Goal: Transaction & Acquisition: Purchase product/service

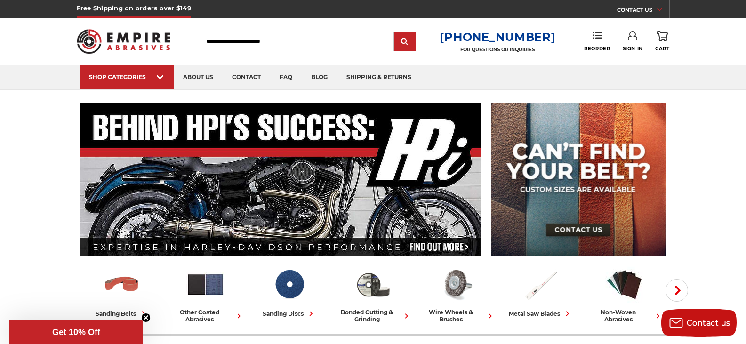
type input "**********"
click at [631, 46] on span "Sign In" at bounding box center [633, 49] width 20 height 6
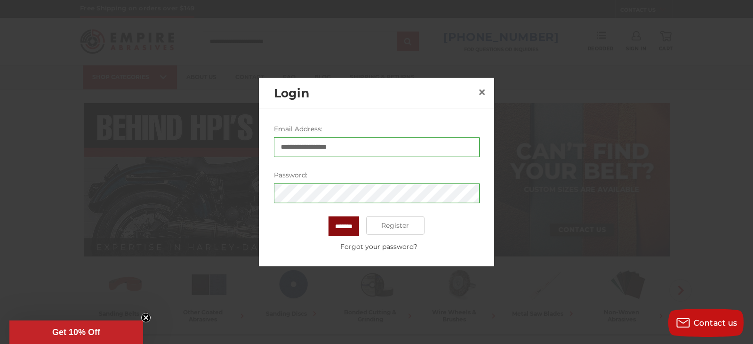
click at [345, 227] on input "*******" at bounding box center [344, 226] width 31 height 20
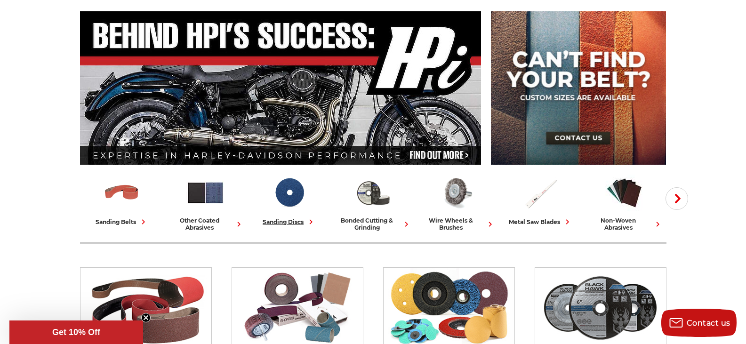
scroll to position [141, 0]
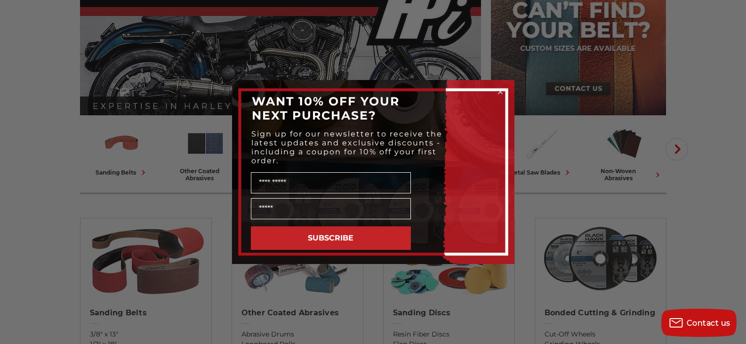
click at [502, 94] on circle "Close dialog" at bounding box center [500, 92] width 9 height 9
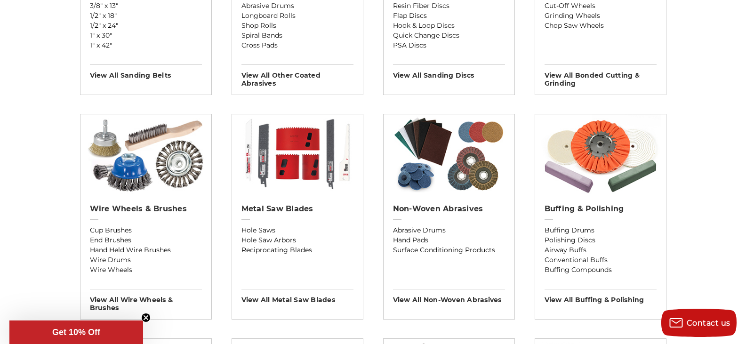
scroll to position [471, 0]
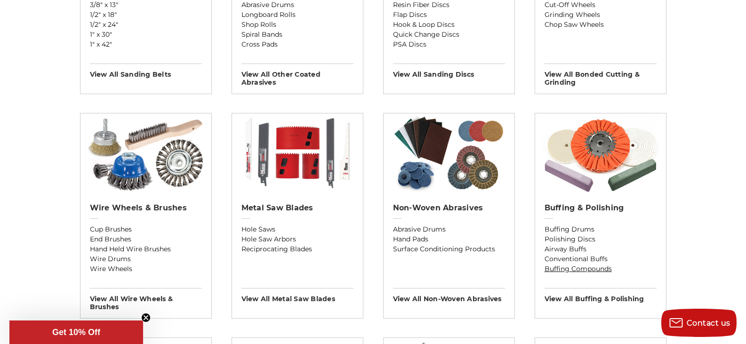
click at [594, 268] on link "Buffing Compounds" at bounding box center [601, 269] width 112 height 10
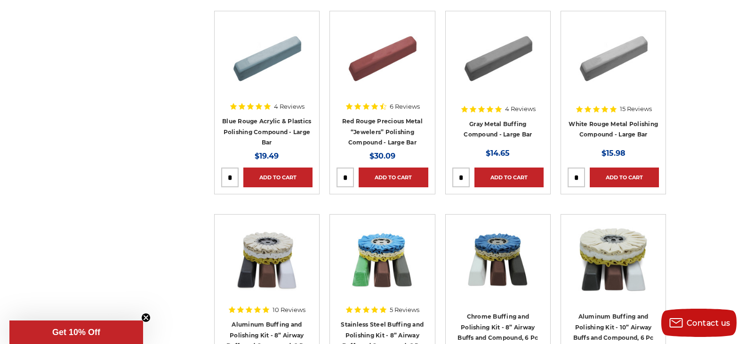
scroll to position [424, 0]
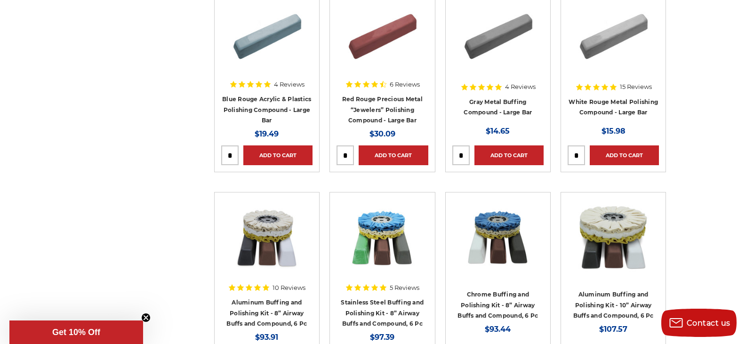
click at [580, 153] on input "tel" at bounding box center [576, 155] width 16 height 19
type input "*"
click at [624, 151] on link "Add to Cart" at bounding box center [624, 156] width 69 height 20
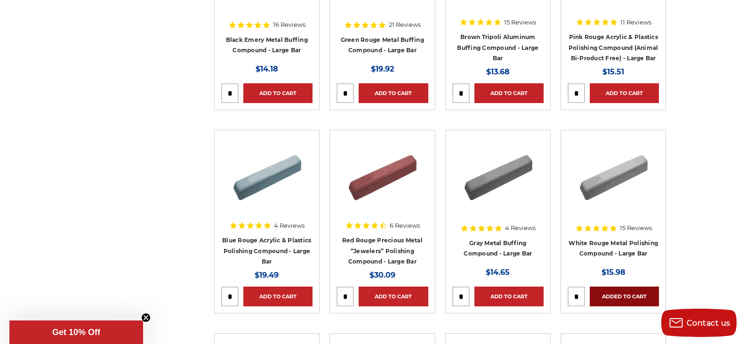
scroll to position [0, 0]
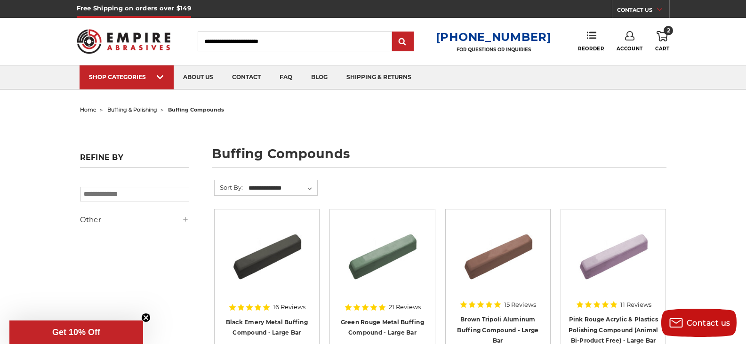
click at [307, 40] on input "Search" at bounding box center [295, 42] width 194 height 20
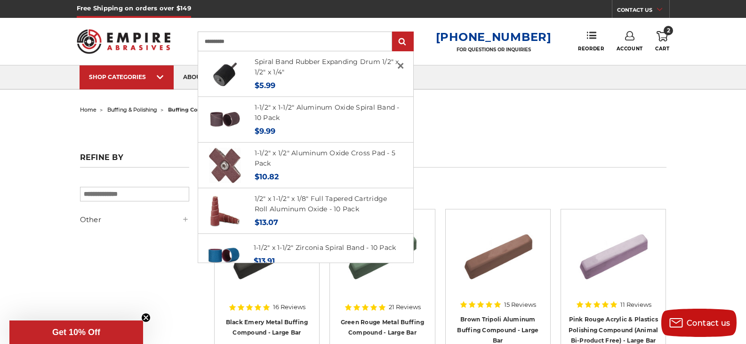
click at [314, 40] on input "**********" at bounding box center [295, 42] width 194 height 20
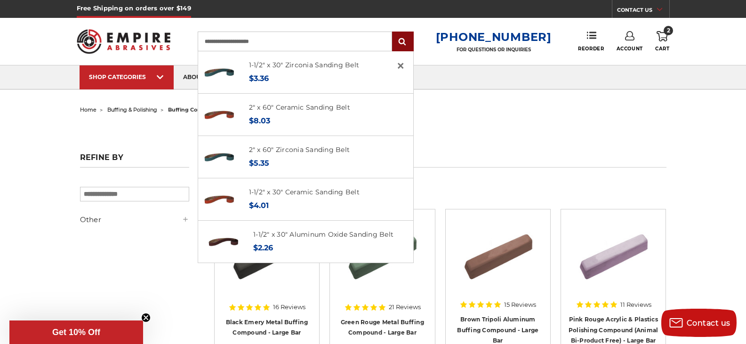
type input "**********"
click at [409, 44] on input "submit" at bounding box center [403, 41] width 19 height 19
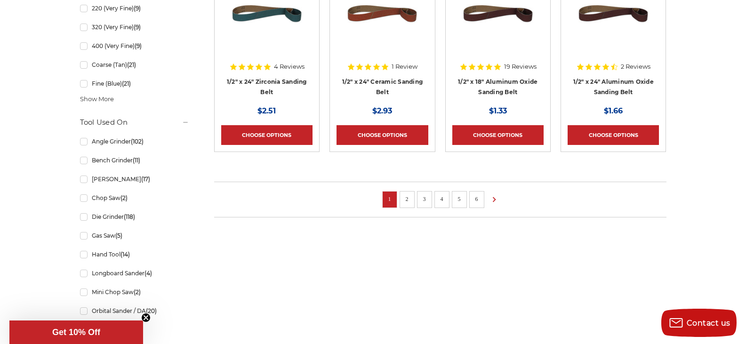
scroll to position [706, 0]
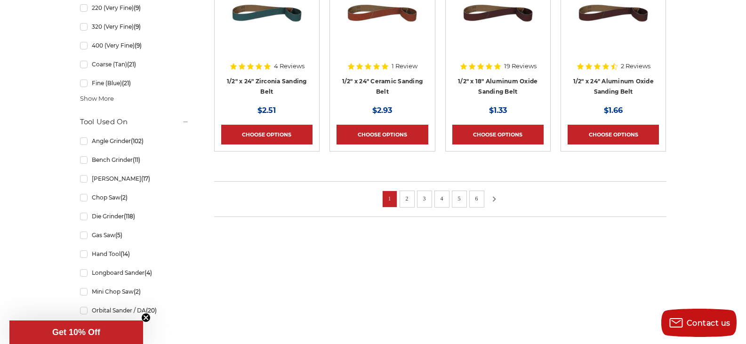
click at [495, 197] on use at bounding box center [494, 198] width 3 height 5
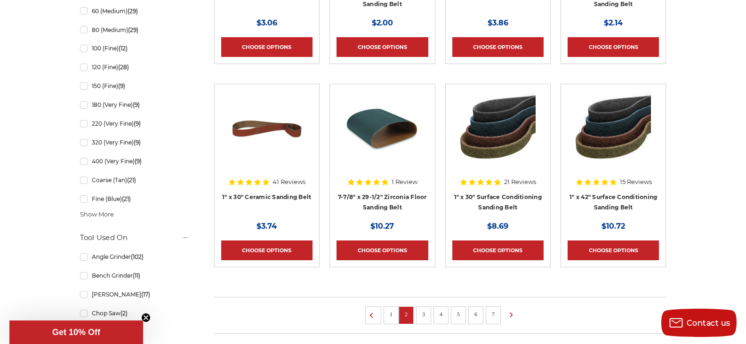
scroll to position [706, 0]
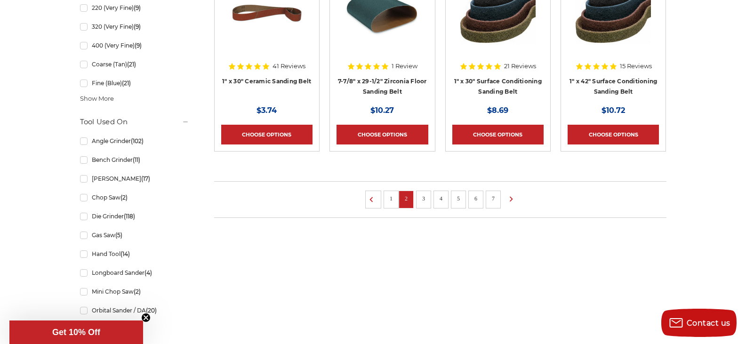
click at [421, 202] on link "3" at bounding box center [423, 199] width 9 height 10
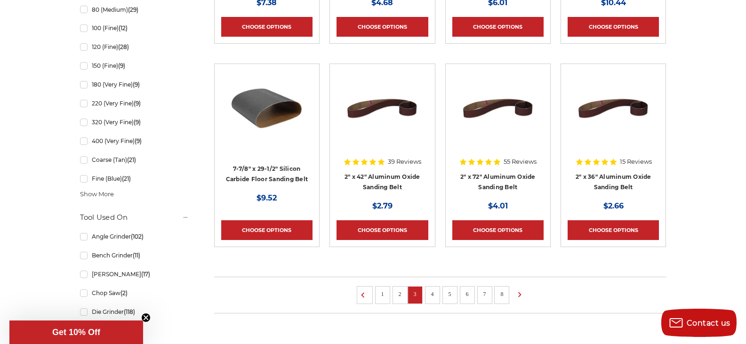
scroll to position [612, 0]
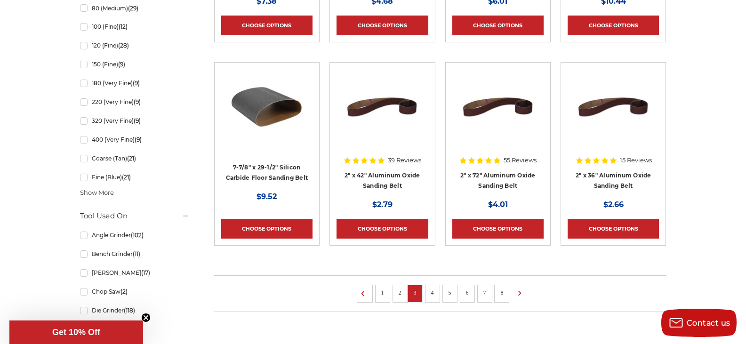
click at [435, 296] on link "4" at bounding box center [432, 293] width 9 height 10
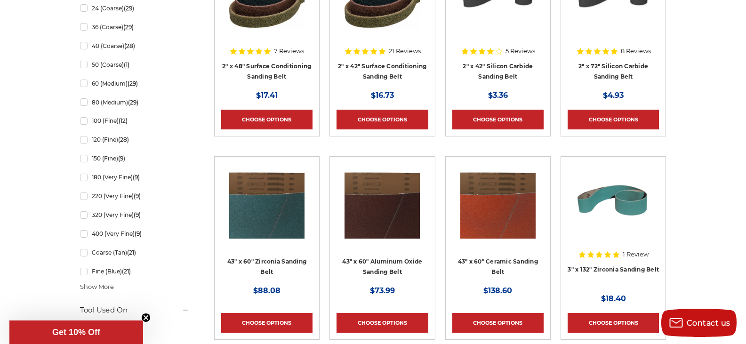
scroll to position [659, 0]
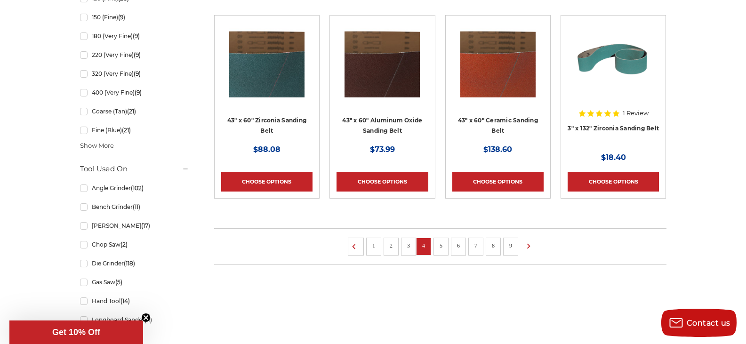
click at [444, 244] on link "5" at bounding box center [441, 246] width 9 height 10
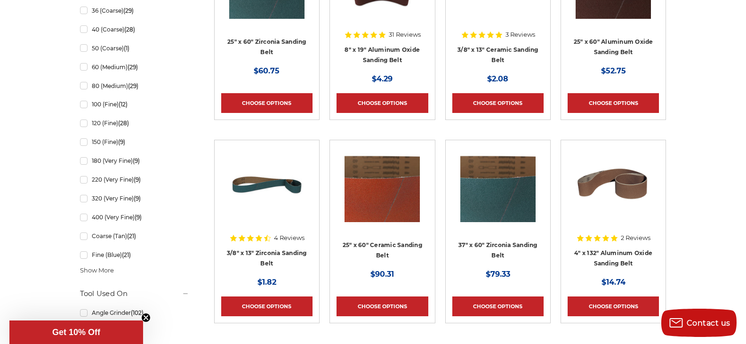
scroll to position [706, 0]
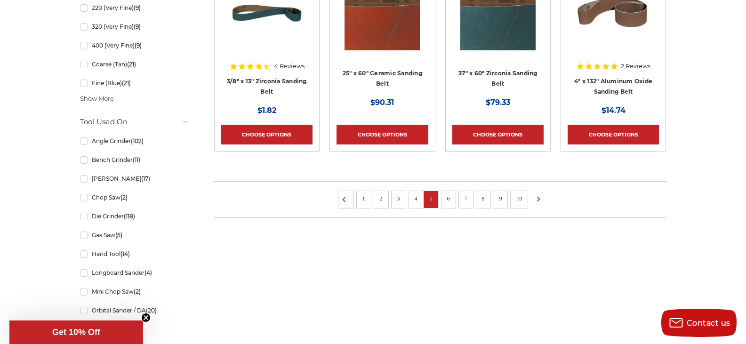
click at [449, 199] on link "6" at bounding box center [448, 199] width 9 height 10
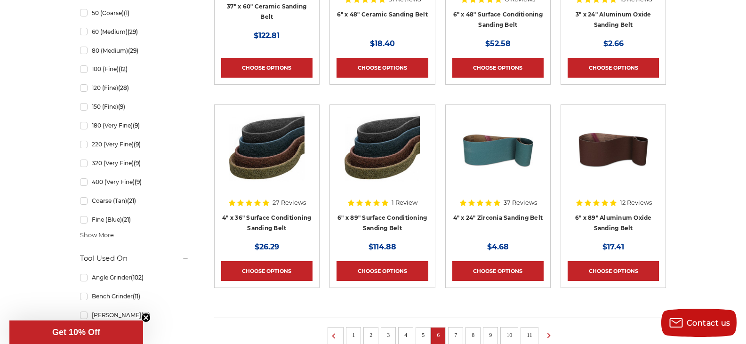
scroll to position [659, 0]
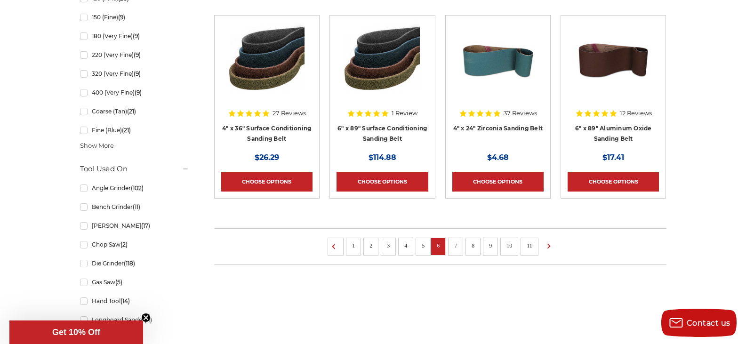
click at [458, 249] on link "7" at bounding box center [455, 246] width 9 height 10
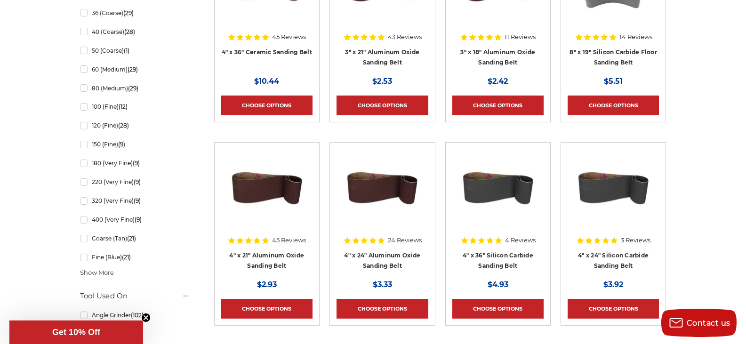
scroll to position [659, 0]
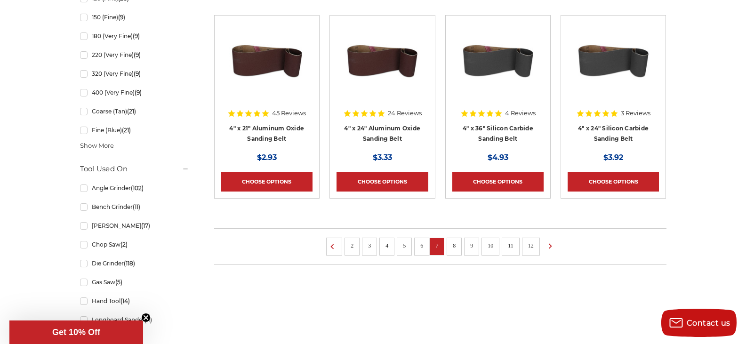
click at [454, 245] on link "8" at bounding box center [454, 246] width 9 height 10
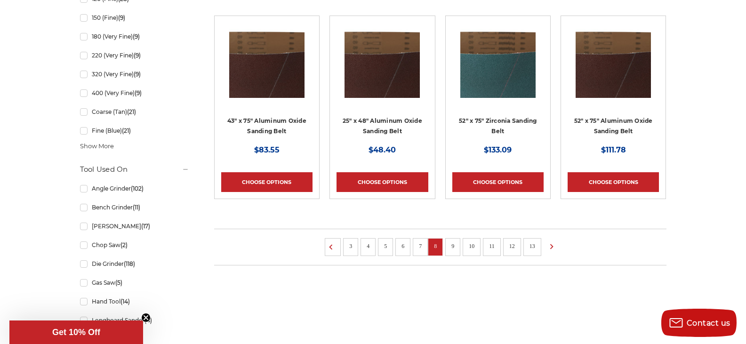
scroll to position [659, 0]
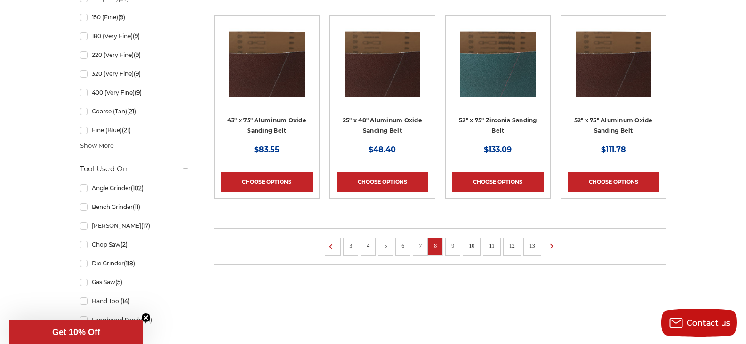
click at [454, 249] on link "9" at bounding box center [452, 246] width 9 height 10
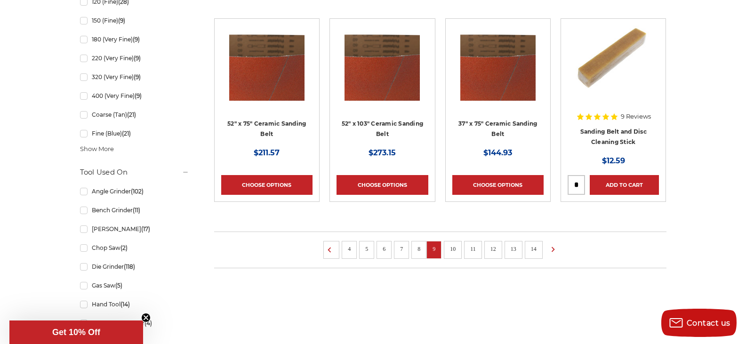
scroll to position [659, 0]
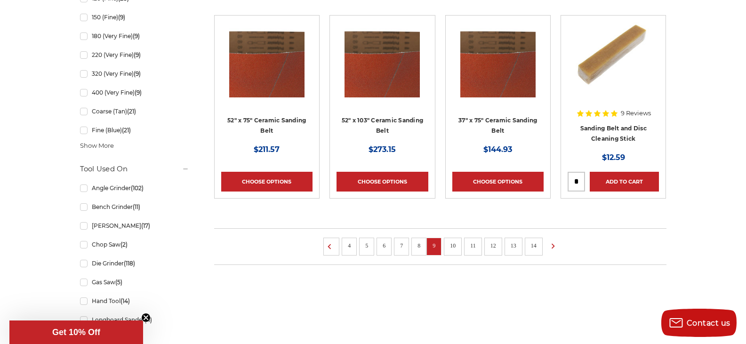
click at [454, 249] on link "10" at bounding box center [453, 246] width 12 height 10
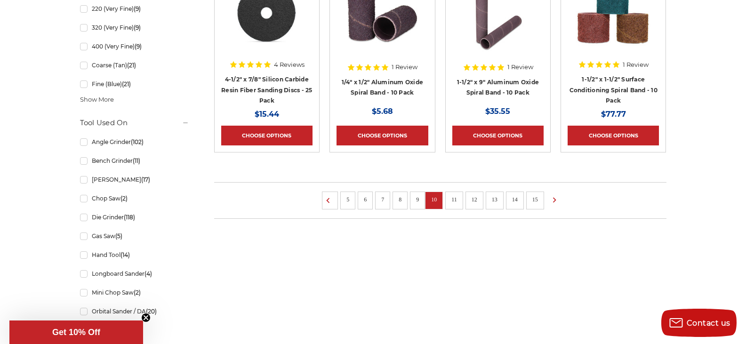
scroll to position [706, 0]
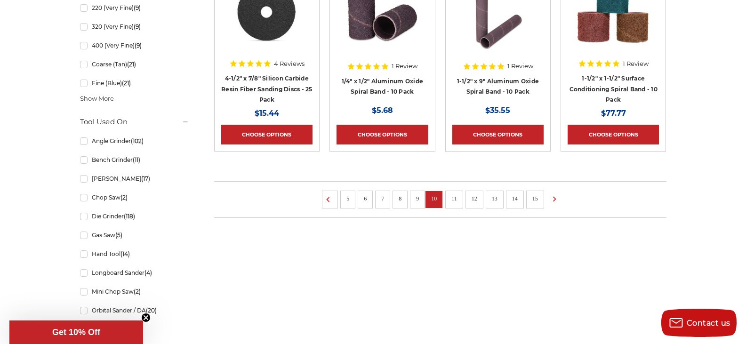
click at [452, 202] on link "11" at bounding box center [454, 199] width 12 height 10
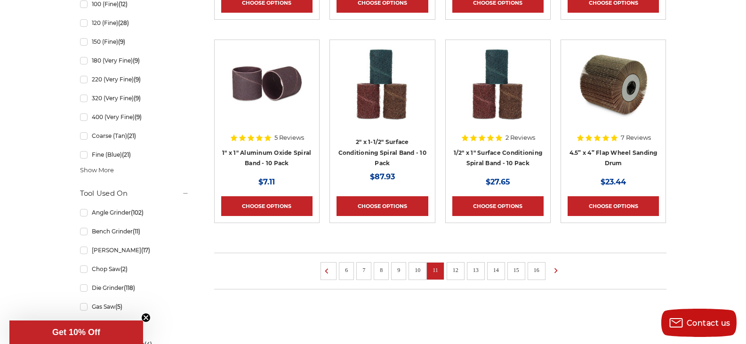
scroll to position [753, 0]
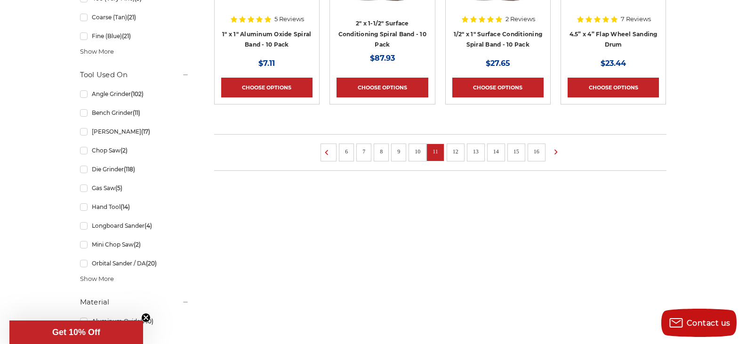
click at [456, 153] on link "12" at bounding box center [456, 151] width 12 height 10
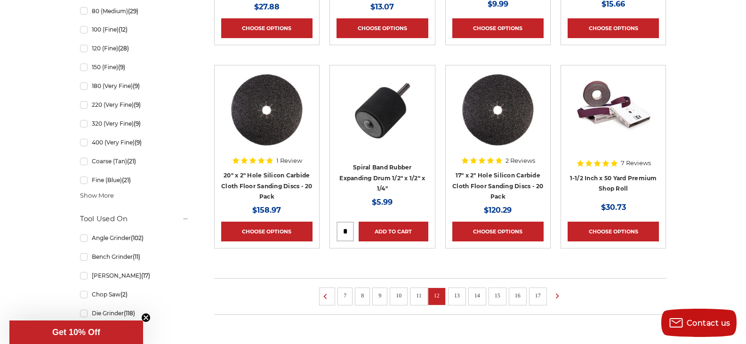
scroll to position [612, 0]
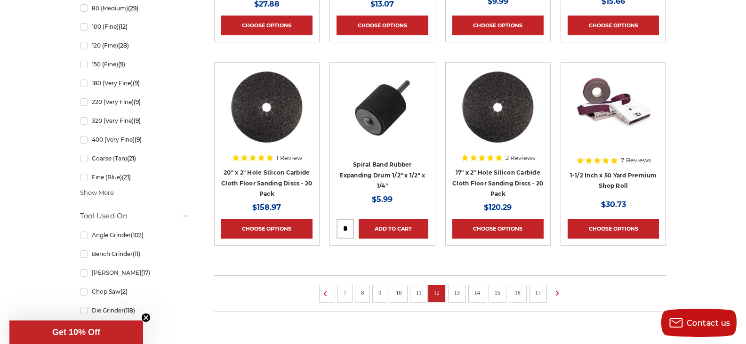
click at [457, 296] on link "13" at bounding box center [457, 293] width 12 height 10
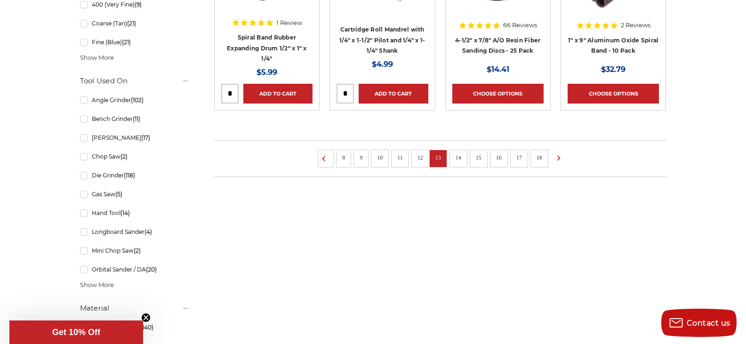
scroll to position [753, 0]
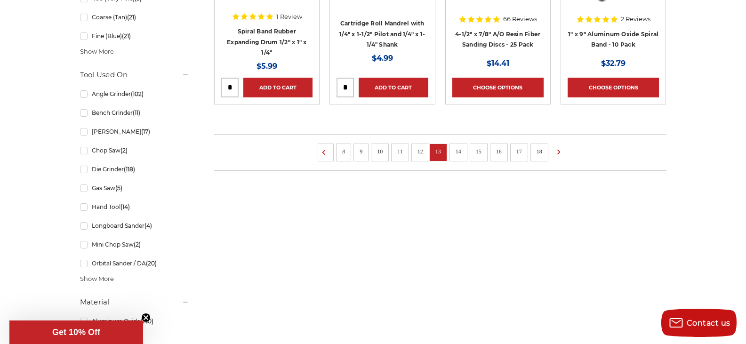
click at [459, 155] on link "14" at bounding box center [459, 151] width 12 height 10
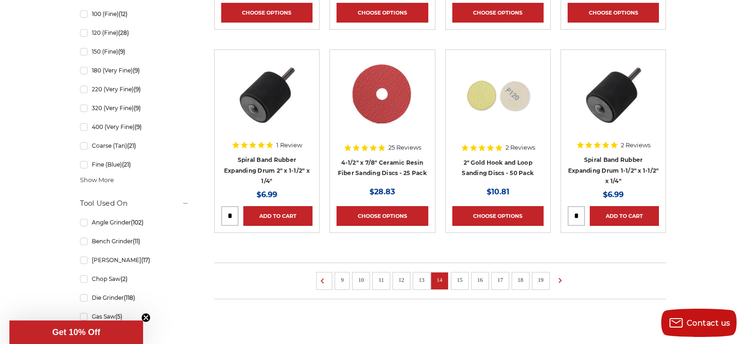
scroll to position [753, 0]
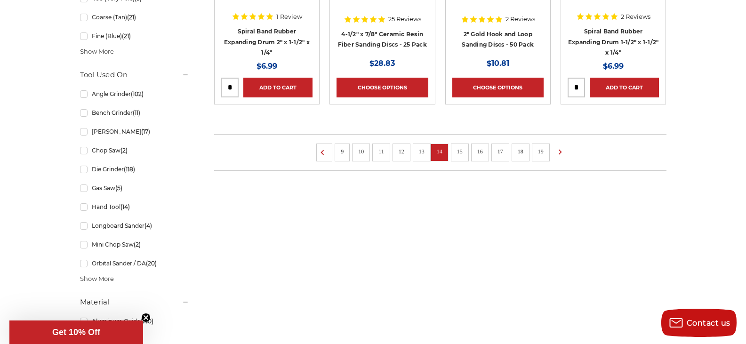
click at [466, 151] on li "15" at bounding box center [460, 153] width 18 height 18
click at [460, 150] on link "15" at bounding box center [460, 151] width 12 height 10
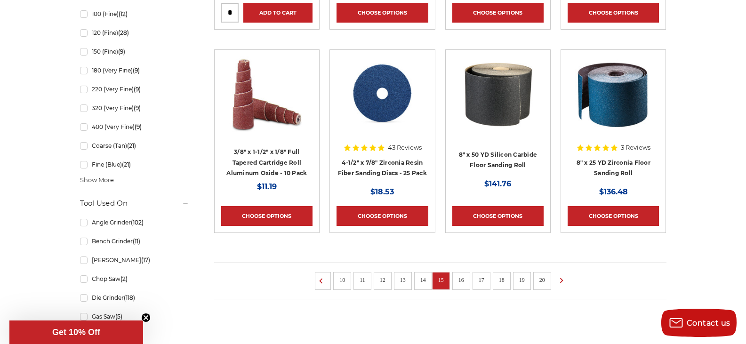
scroll to position [753, 0]
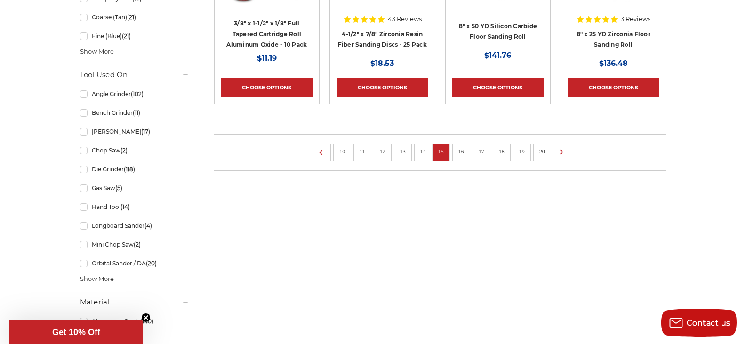
click at [462, 149] on link "16" at bounding box center [461, 151] width 12 height 10
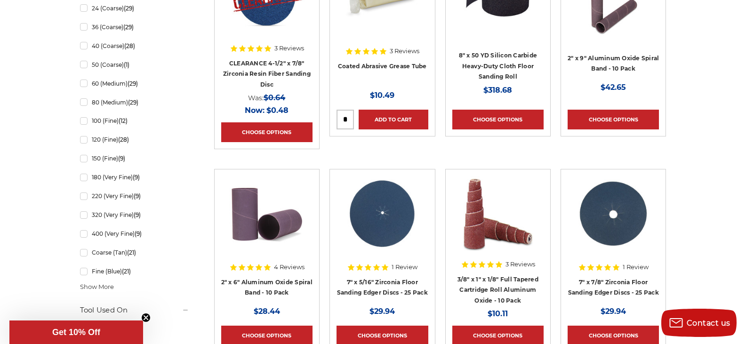
scroll to position [706, 0]
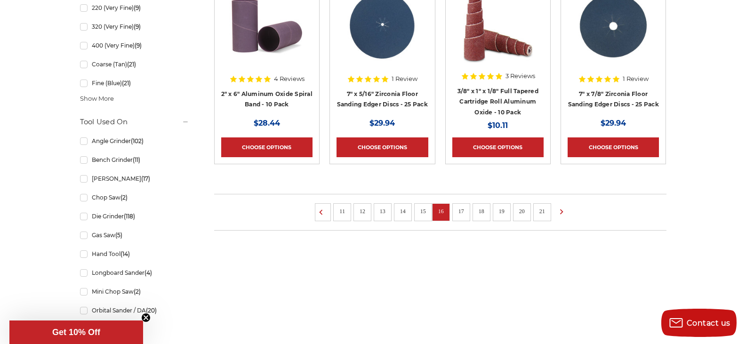
click at [466, 212] on link "17" at bounding box center [461, 211] width 12 height 10
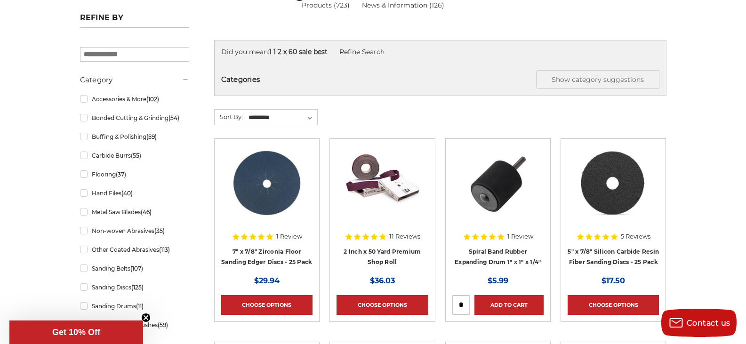
scroll to position [141, 0]
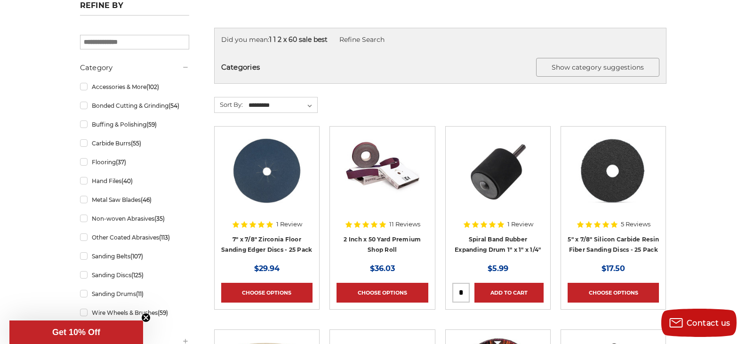
click at [584, 69] on button "Show category suggestions" at bounding box center [597, 67] width 123 height 19
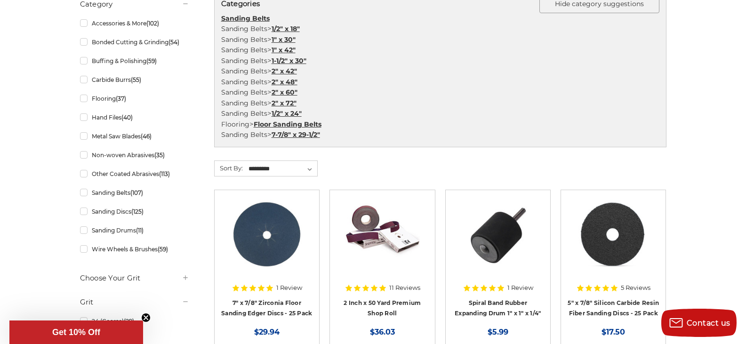
scroll to position [188, 0]
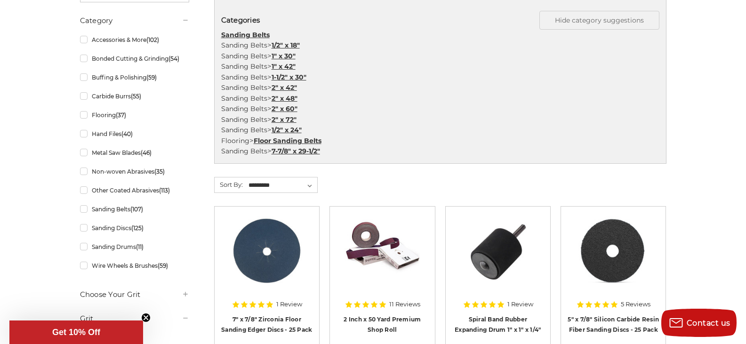
click at [293, 107] on link "2" x 60"" at bounding box center [285, 109] width 26 height 8
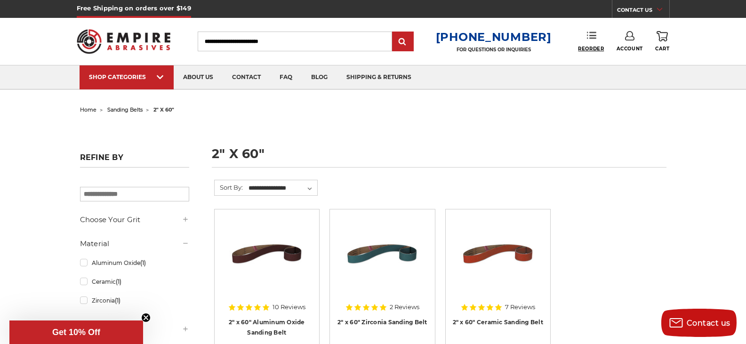
click at [591, 47] on span "Reorder" at bounding box center [591, 49] width 26 height 6
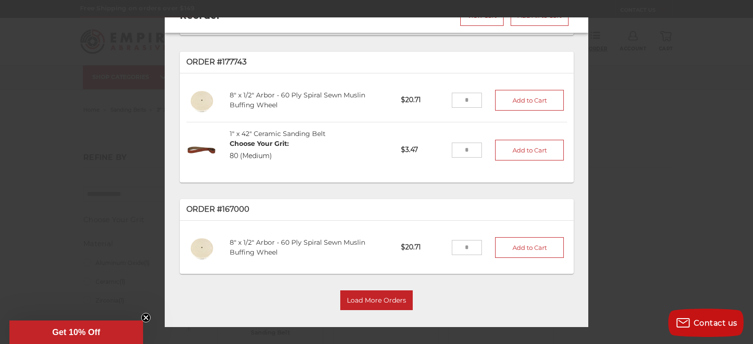
scroll to position [28, 0]
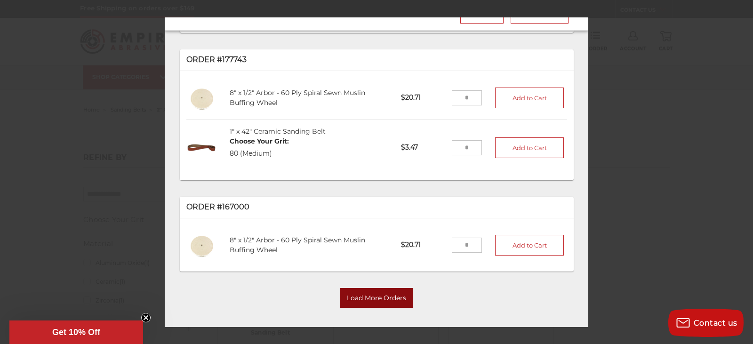
click at [387, 288] on button "Load More Orders" at bounding box center [376, 298] width 73 height 20
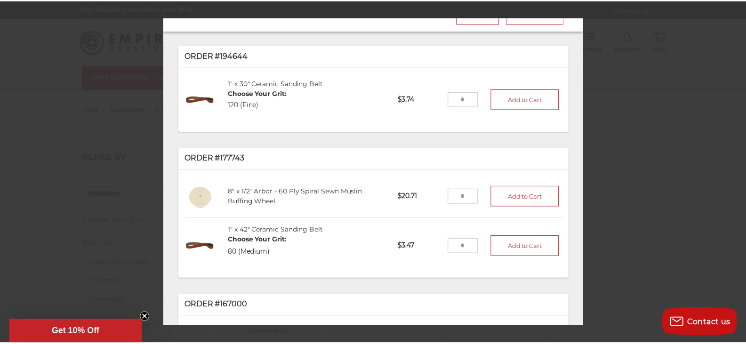
scroll to position [0, 0]
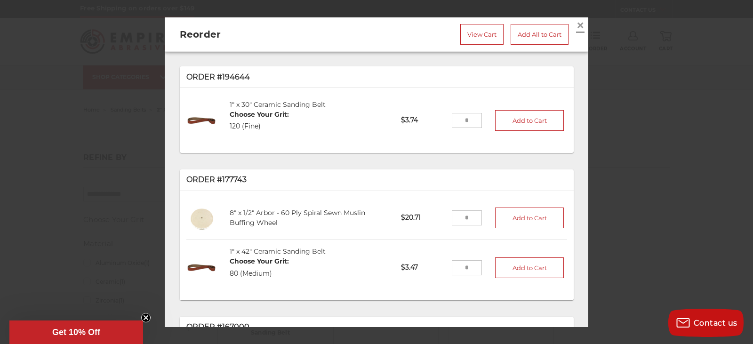
click at [576, 26] on span "×" at bounding box center [580, 25] width 8 height 18
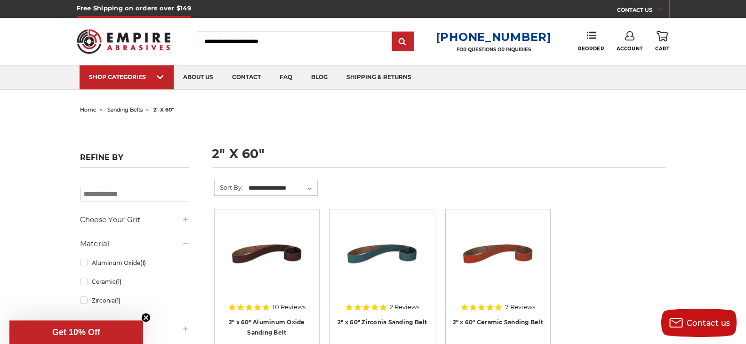
click at [662, 39] on use at bounding box center [662, 36] width 11 height 10
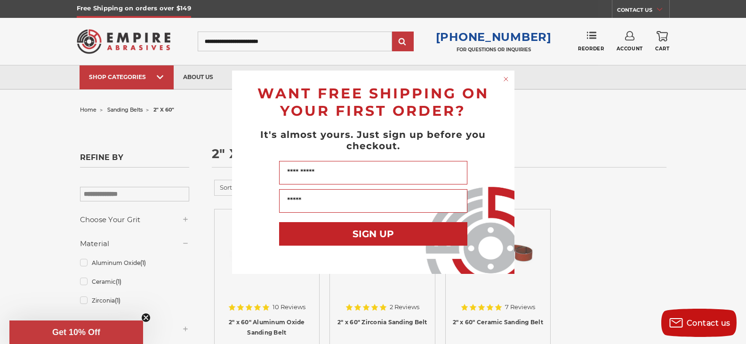
click at [505, 79] on circle "Close dialog" at bounding box center [506, 78] width 9 height 9
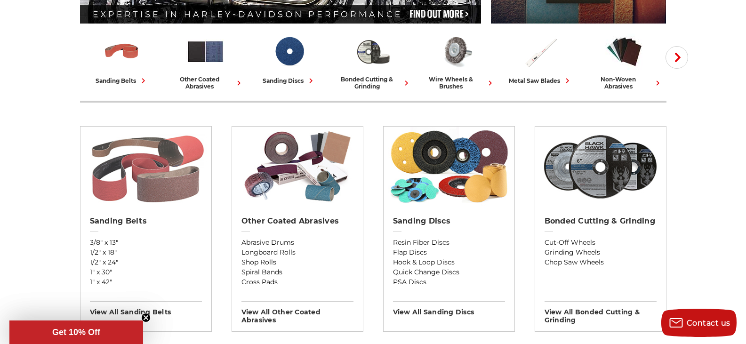
scroll to position [235, 0]
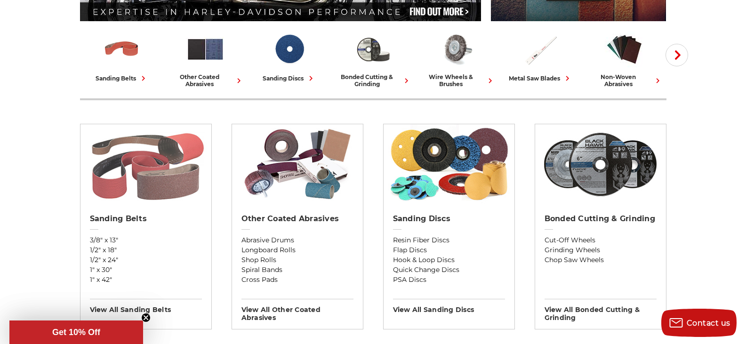
click at [154, 179] on img at bounding box center [146, 164] width 122 height 80
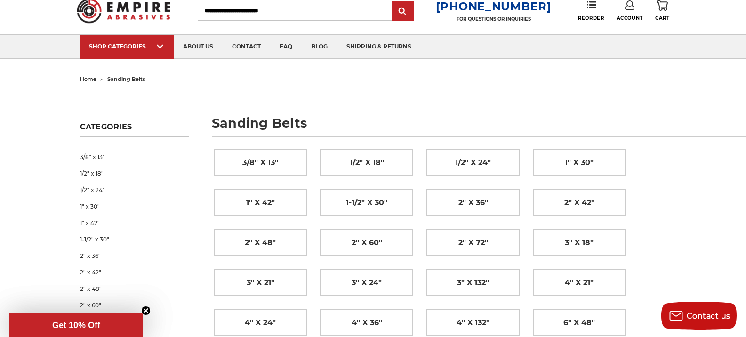
scroll to position [47, 0]
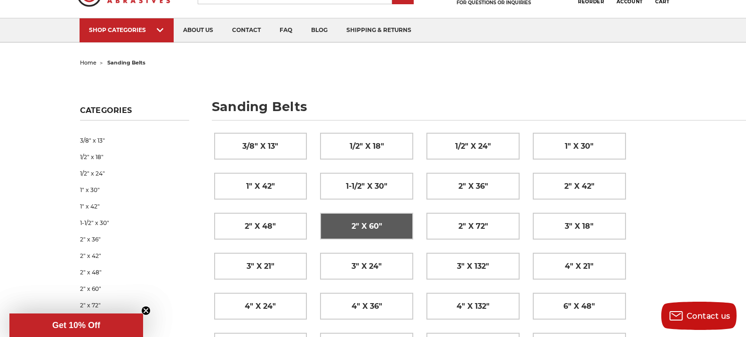
click at [394, 224] on link "2" x 60"" at bounding box center [367, 226] width 92 height 26
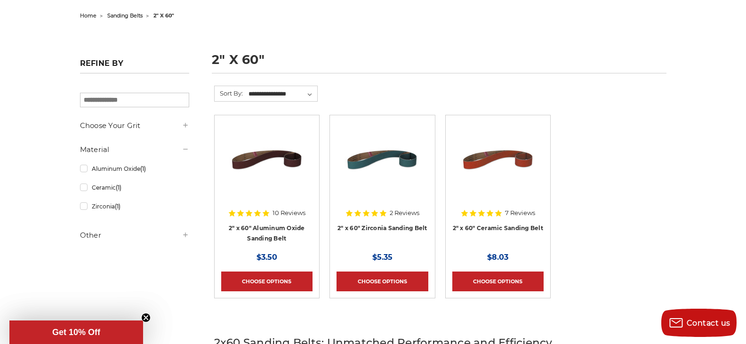
scroll to position [141, 0]
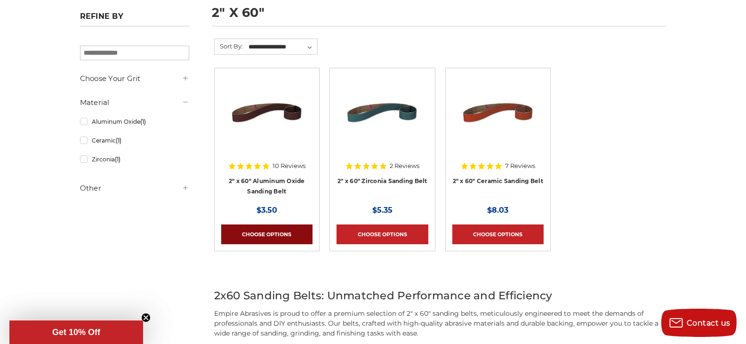
click at [274, 228] on link "Choose Options" at bounding box center [266, 235] width 91 height 20
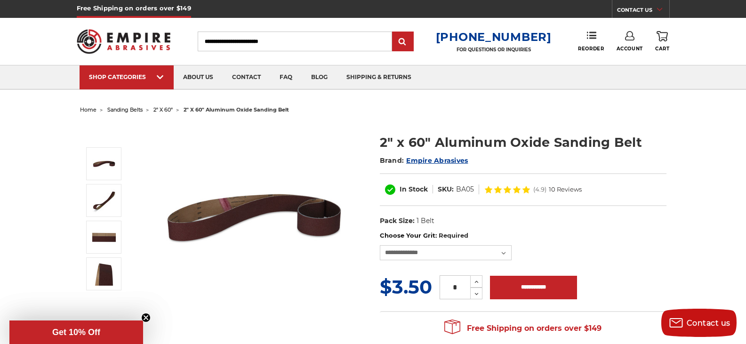
scroll to position [47, 0]
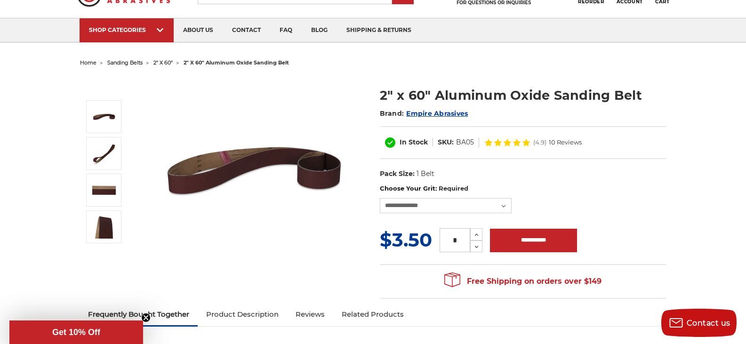
click at [463, 238] on input "*" at bounding box center [455, 240] width 31 height 24
drag, startPoint x: 463, startPoint y: 238, endPoint x: 446, endPoint y: 243, distance: 17.0
click at [446, 243] on input "*" at bounding box center [455, 240] width 31 height 24
type input "**"
click at [547, 238] on input "**********" at bounding box center [533, 241] width 87 height 24
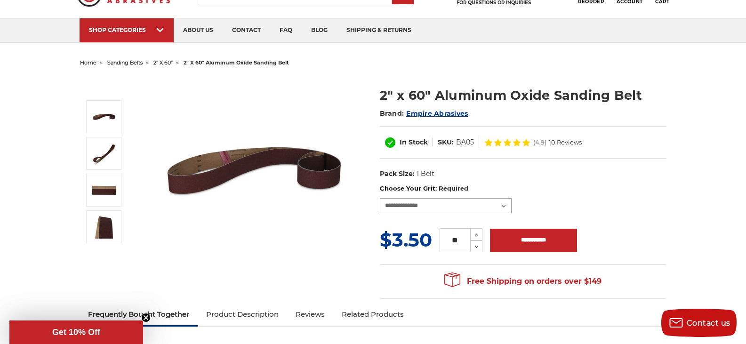
click at [504, 207] on select "**********" at bounding box center [446, 205] width 132 height 15
select select "****"
click at [380, 198] on select "**********" at bounding box center [446, 205] width 132 height 15
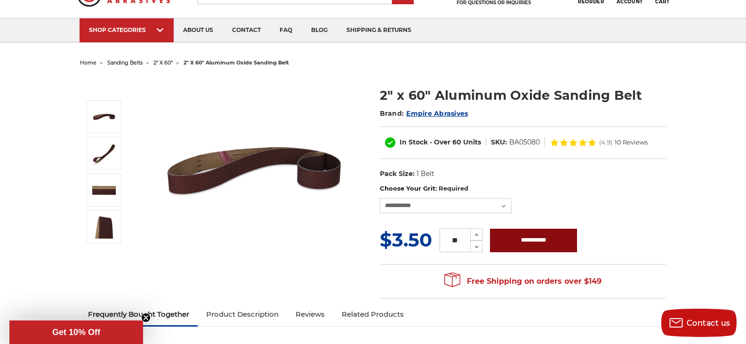
click at [556, 243] on input "**********" at bounding box center [533, 241] width 87 height 24
type input "**********"
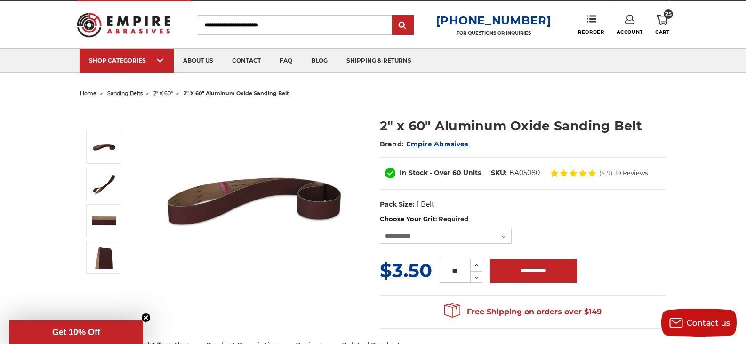
scroll to position [0, 0]
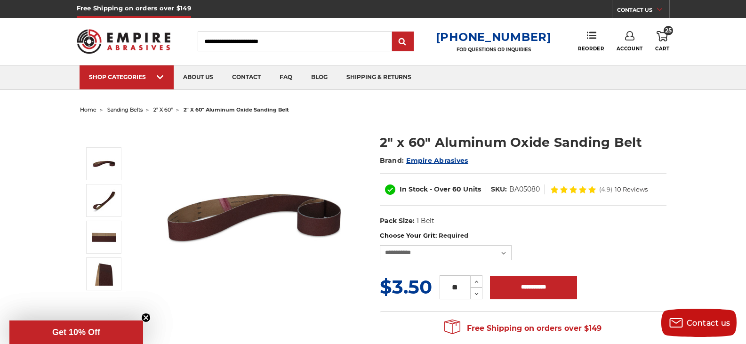
click at [312, 38] on input "Search" at bounding box center [295, 42] width 194 height 20
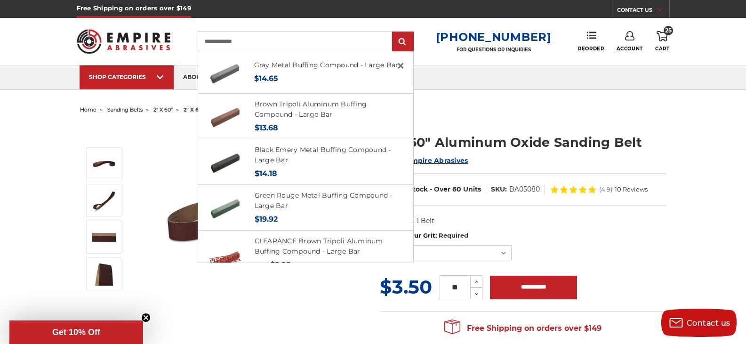
click at [211, 44] on input "**********" at bounding box center [295, 42] width 194 height 20
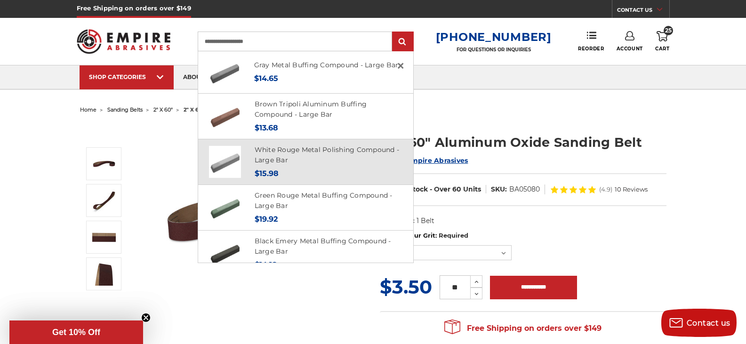
type input "**********"
click at [257, 159] on div "White Rouge Metal Polishing Compound - Large Bar MSRP: Was: Now: $15.98" at bounding box center [327, 162] width 162 height 35
click at [290, 158] on h4 "White Rouge Metal Polishing Compound - Large Bar" at bounding box center [329, 155] width 148 height 21
click at [289, 162] on link "White Rouge Metal Polishing Compound - Large Bar" at bounding box center [327, 155] width 145 height 19
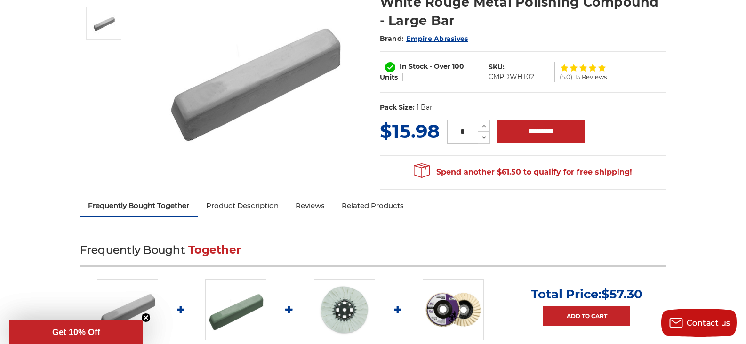
scroll to position [141, 0]
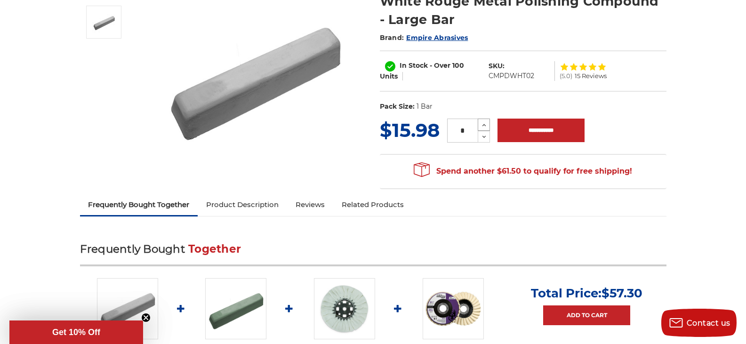
click at [486, 122] on icon at bounding box center [484, 125] width 7 height 8
type input "*"
click at [551, 129] on input "**********" at bounding box center [541, 131] width 87 height 24
type input "**********"
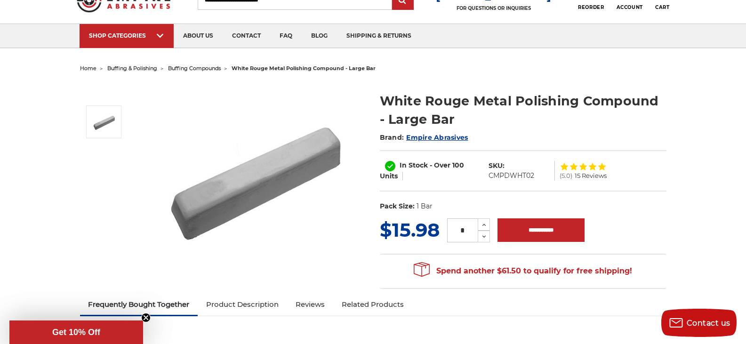
scroll to position [0, 0]
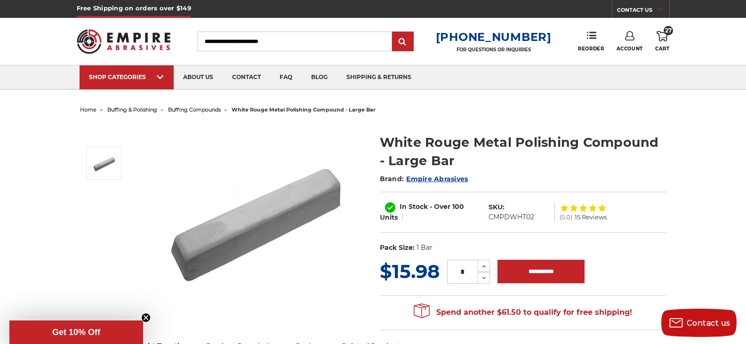
click at [663, 38] on use at bounding box center [662, 36] width 11 height 10
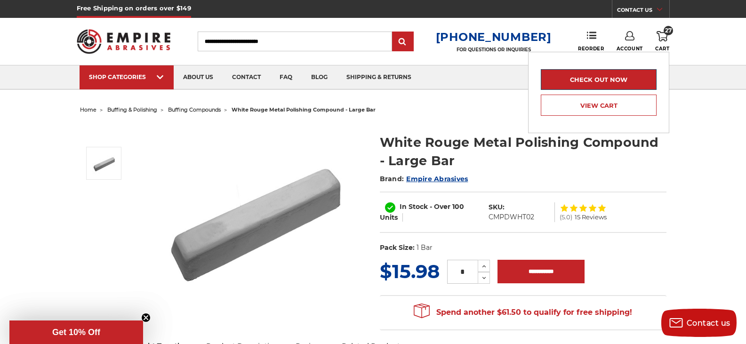
click at [619, 82] on link "Check out now" at bounding box center [599, 79] width 116 height 21
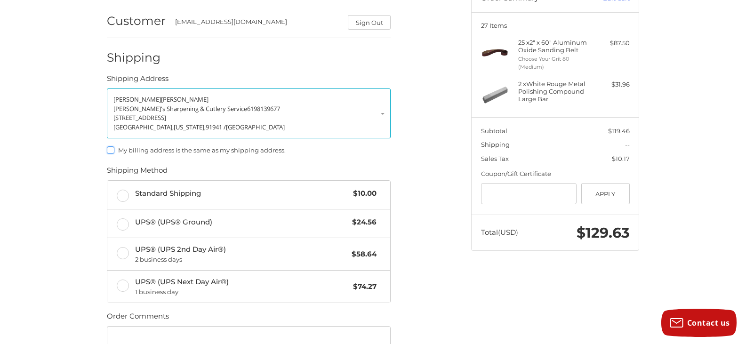
scroll to position [128, 0]
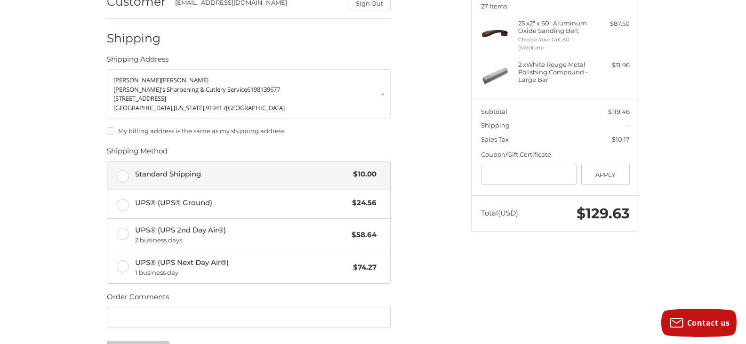
click at [124, 178] on label "Standard Shipping $10.00" at bounding box center [248, 176] width 283 height 28
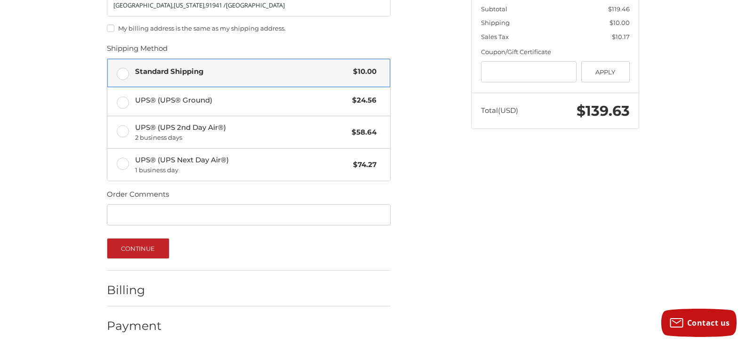
scroll to position [237, 0]
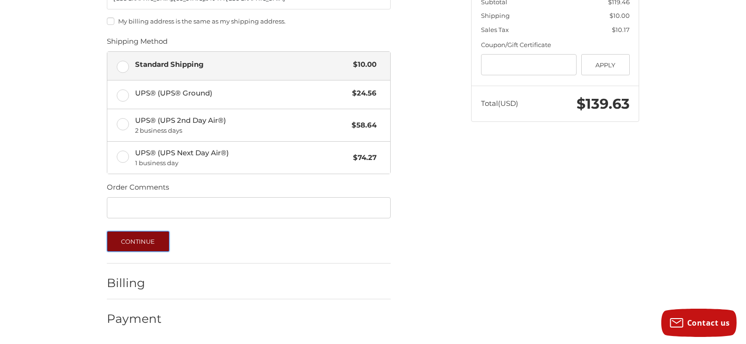
click at [154, 240] on button "Continue" at bounding box center [138, 241] width 63 height 21
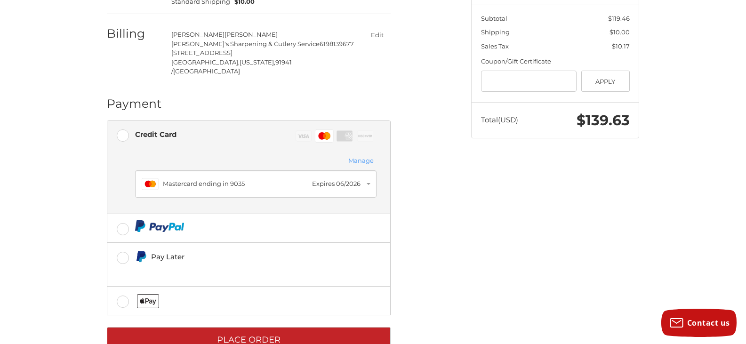
scroll to position [232, 0]
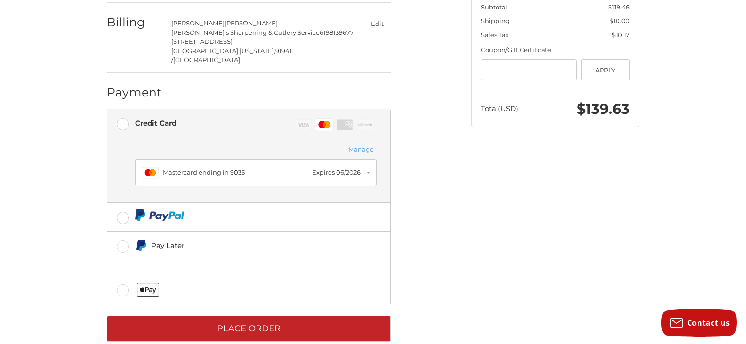
drag, startPoint x: 268, startPoint y: 294, endPoint x: 494, endPoint y: 242, distance: 232.1
click at [494, 242] on div "Spend another $29.54 to qualify for free shipping! Customer justliketaz@att.net…" at bounding box center [373, 102] width 565 height 520
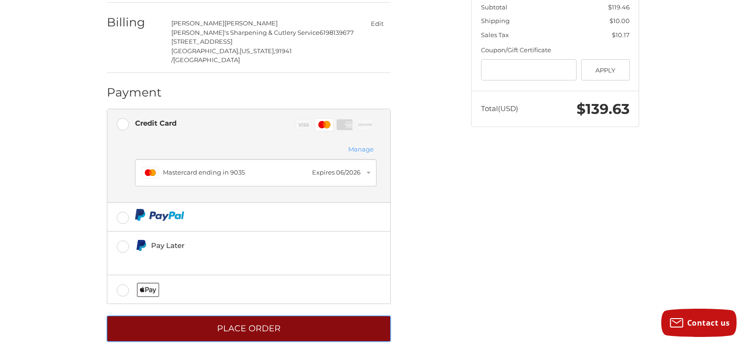
click at [274, 316] on button "Place Order" at bounding box center [249, 329] width 284 height 26
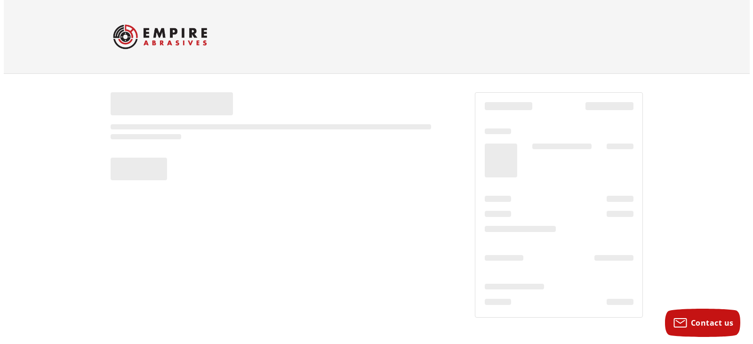
scroll to position [0, 0]
